Goal: Task Accomplishment & Management: Use online tool/utility

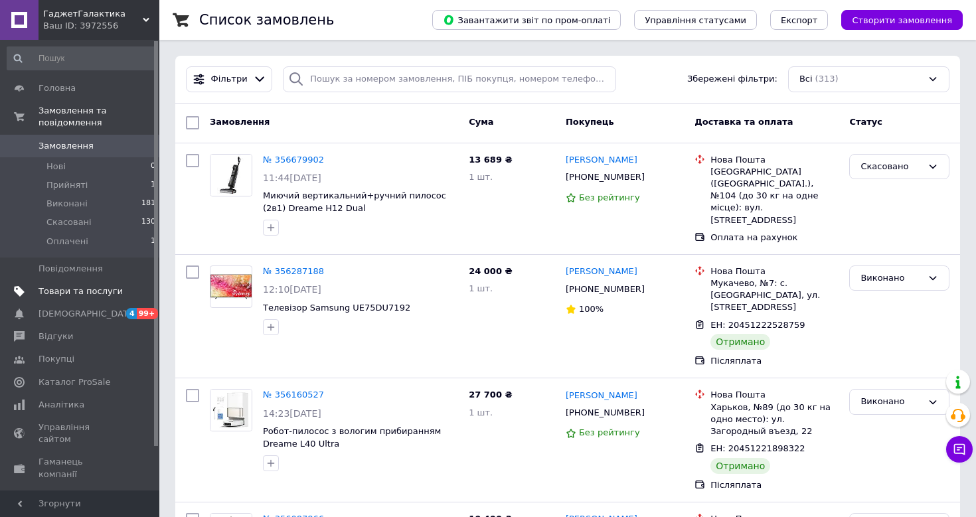
click at [85, 285] on span "Товари та послуги" at bounding box center [80, 291] width 84 height 12
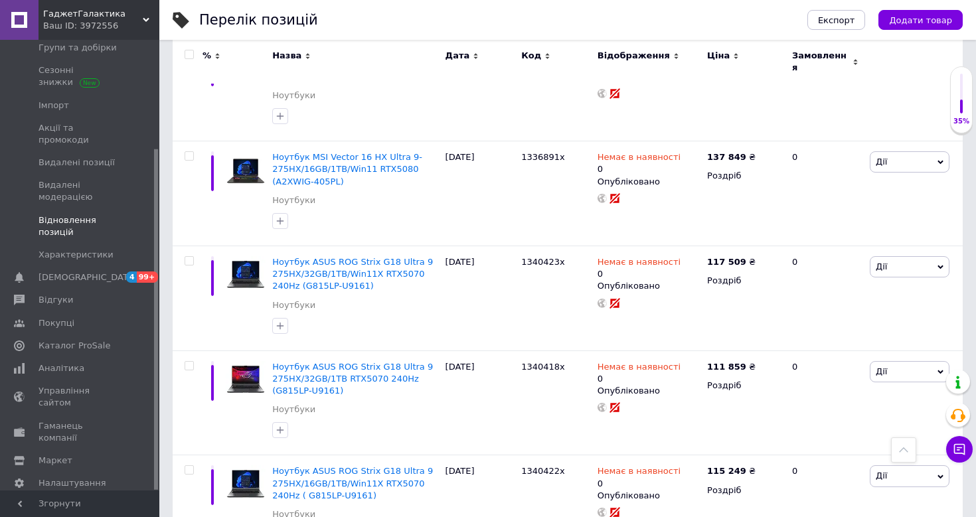
scroll to position [143, 0]
click at [98, 104] on span "Імпорт" at bounding box center [80, 106] width 84 height 12
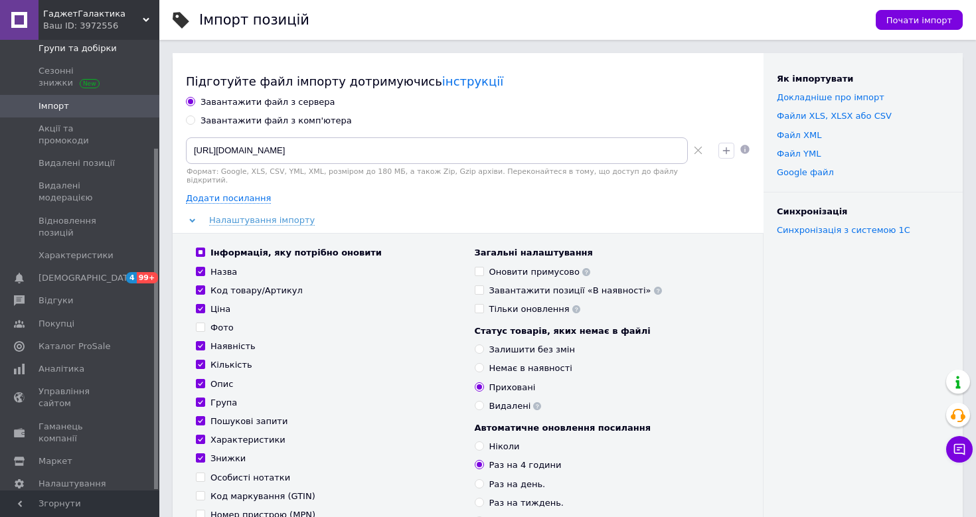
click at [87, 49] on span "Групи та добірки" at bounding box center [77, 48] width 78 height 12
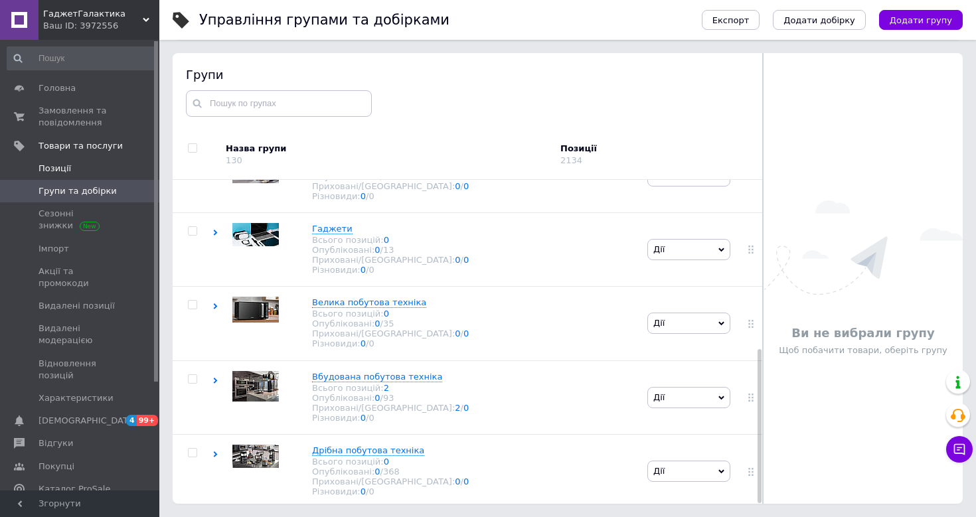
click at [100, 166] on span "Позиції" at bounding box center [80, 169] width 84 height 12
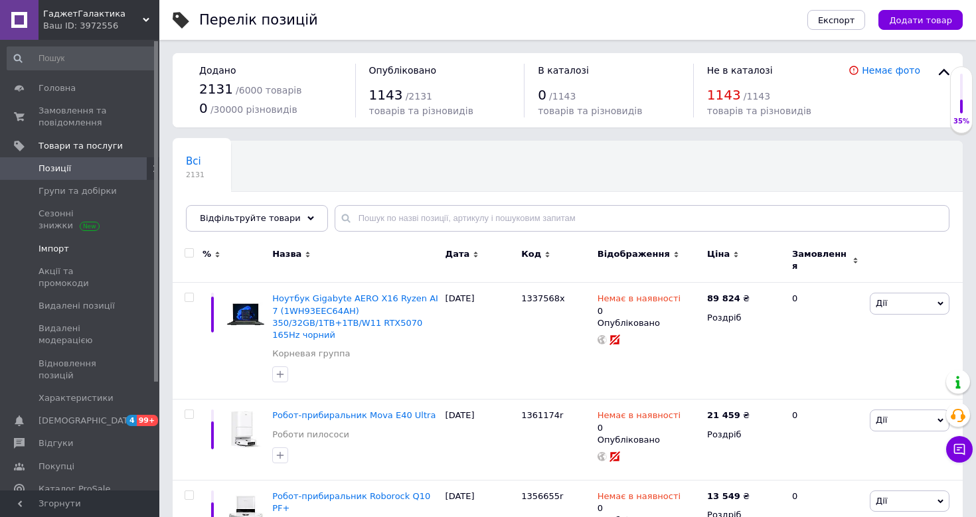
click at [68, 252] on span "Імпорт" at bounding box center [80, 249] width 84 height 12
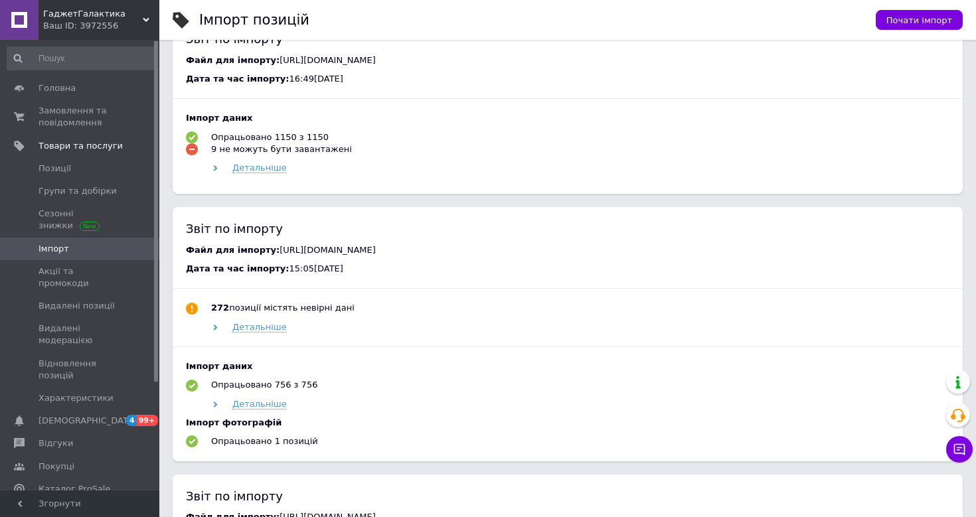
scroll to position [318, 0]
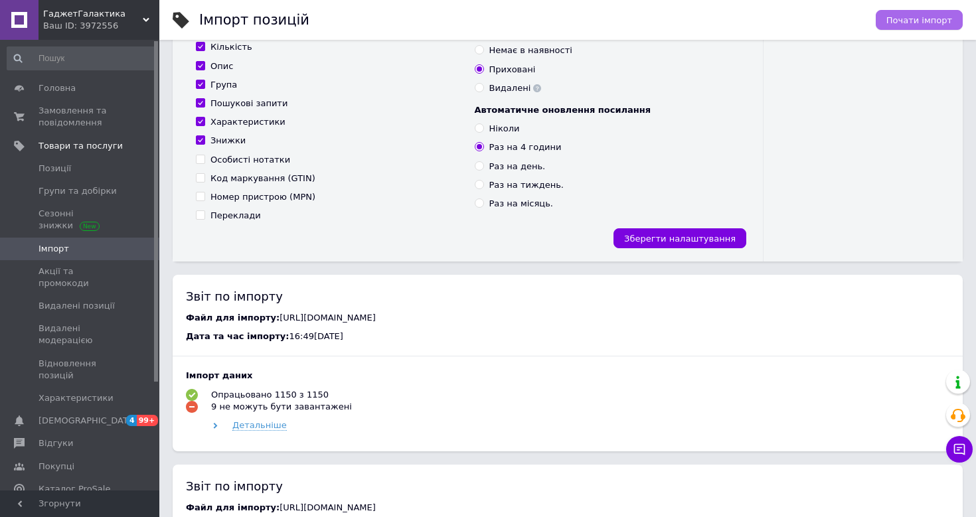
click at [921, 23] on span "Почати імпорт" at bounding box center [919, 20] width 66 height 10
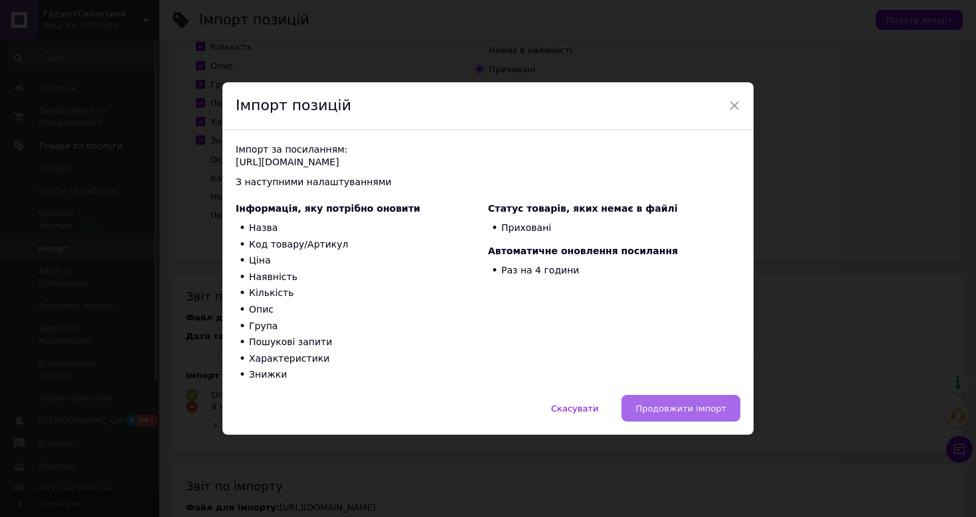
click at [676, 410] on span "Продовжити імпорт" at bounding box center [680, 409] width 91 height 10
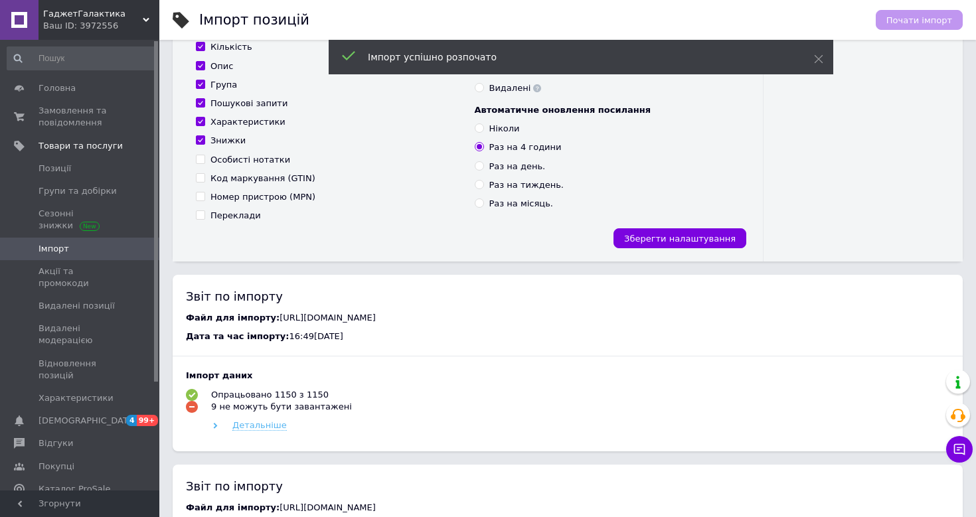
click at [258, 420] on span "Детальніше" at bounding box center [259, 425] width 54 height 11
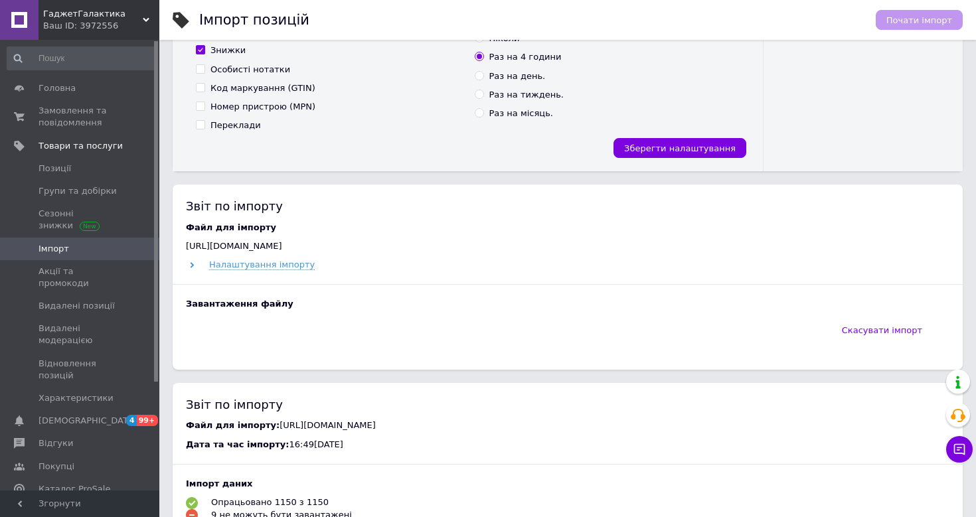
scroll to position [408, 0]
